Goal: Transaction & Acquisition: Purchase product/service

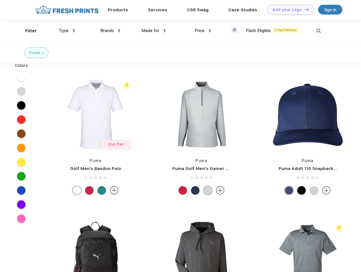
click at [288, 10] on link "Add your Logo Design Tool" at bounding box center [290, 10] width 47 height 10
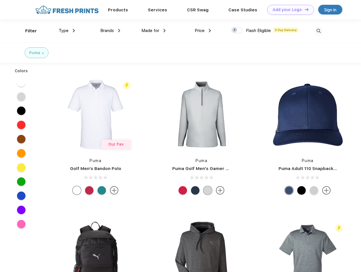
click at [0, 0] on div "Design Tool" at bounding box center [0, 0] width 0 height 0
click at [304, 9] on link "Add your Logo Design Tool" at bounding box center [290, 10] width 47 height 10
click at [27, 31] on div "Filter" at bounding box center [31, 31] width 12 height 7
click at [67, 31] on span "Type" at bounding box center [64, 30] width 10 height 5
click at [110, 31] on span "Brands" at bounding box center [107, 30] width 14 height 5
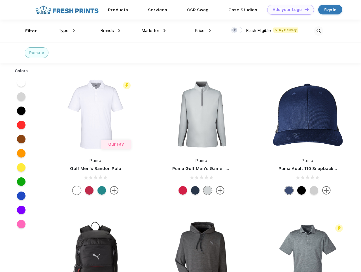
click at [154, 31] on span "Made for" at bounding box center [150, 30] width 18 height 5
click at [203, 31] on span "Price" at bounding box center [200, 30] width 10 height 5
click at [237, 30] on div at bounding box center [236, 30] width 11 height 6
click at [235, 30] on input "checkbox" at bounding box center [233, 29] width 4 height 4
click at [319, 31] on img at bounding box center [318, 30] width 9 height 9
